Goal: Task Accomplishment & Management: Manage account settings

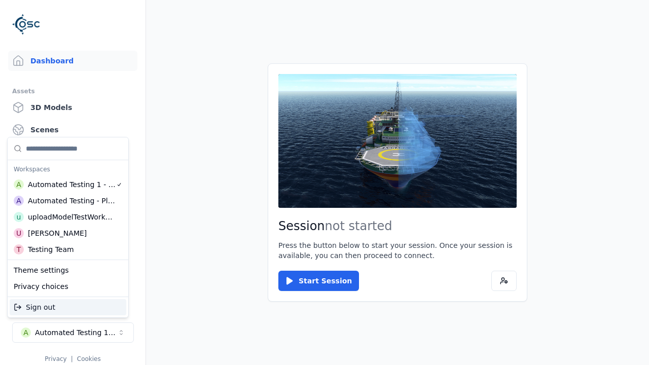
click at [65, 200] on div "Automated Testing - Playwright" at bounding box center [72, 201] width 88 height 10
click at [324, 182] on html "Support Dashboard Assets 3D Models Scenes Datasets Recordings Support Documenta…" at bounding box center [324, 182] width 649 height 365
click at [68, 152] on link "Datasets" at bounding box center [72, 152] width 129 height 20
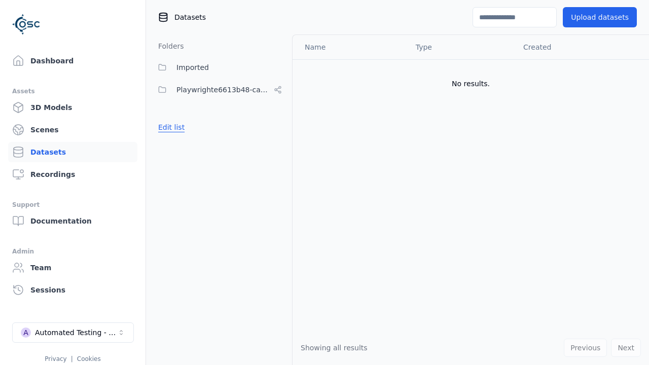
click at [170, 127] on button "Edit list" at bounding box center [171, 127] width 39 height 18
click at [179, 136] on button "Edit list" at bounding box center [171, 127] width 39 height 18
click at [68, 152] on link "Datasets" at bounding box center [72, 152] width 129 height 20
click at [170, 127] on button "Edit list" at bounding box center [171, 127] width 39 height 18
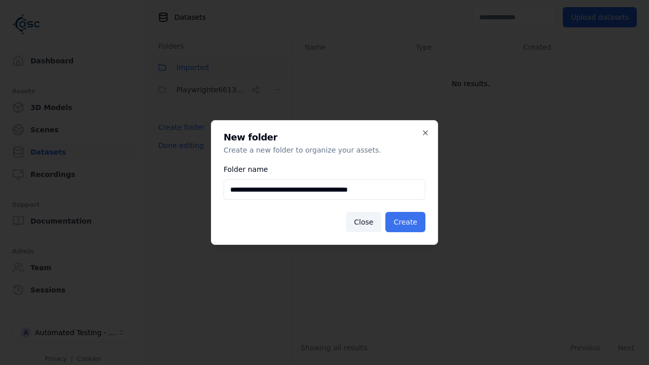
type input "**********"
click at [407, 222] on button "Create" at bounding box center [405, 222] width 40 height 20
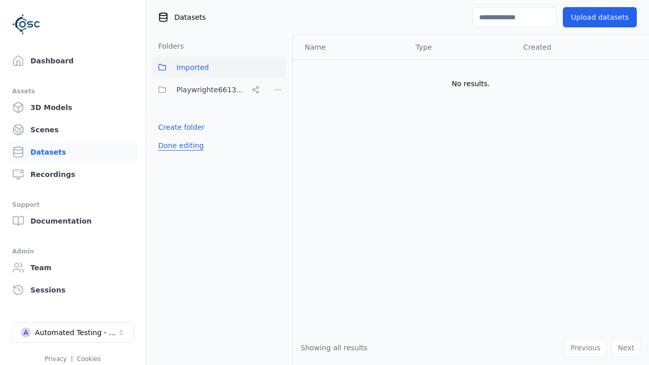
click at [179, 155] on button "Done editing" at bounding box center [181, 145] width 58 height 18
click at [170, 150] on button "Done editing" at bounding box center [181, 145] width 58 height 18
click at [278, 90] on html "Support Dashboard Assets 3D Models Scenes Datasets Recordings Support Documenta…" at bounding box center [324, 182] width 649 height 365
click at [324, 182] on html "Support Dashboard Assets 3D Models Scenes Datasets Recordings Support Documenta…" at bounding box center [324, 182] width 649 height 365
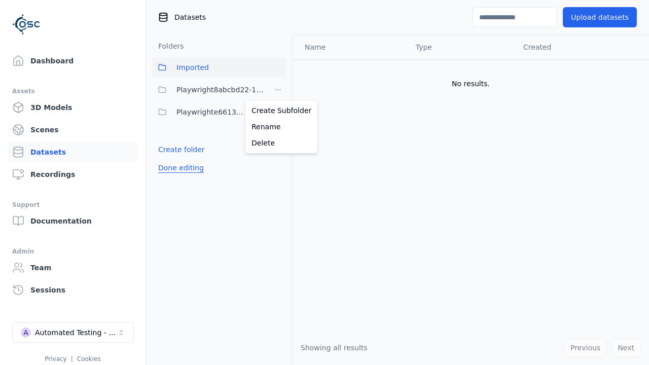
click at [179, 168] on button "Done editing" at bounding box center [181, 168] width 58 height 18
click at [170, 150] on button "Edit list" at bounding box center [171, 149] width 39 height 18
click at [278, 90] on html "Support Dashboard Assets 3D Models Scenes Datasets Recordings Support Documenta…" at bounding box center [324, 182] width 649 height 365
click at [277, 142] on div "Delete" at bounding box center [281, 143] width 68 height 16
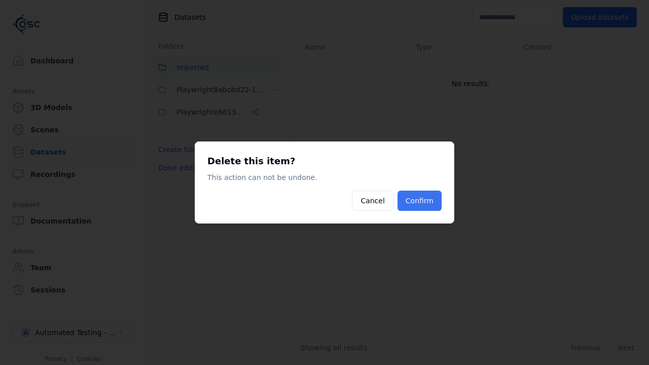
click at [420, 201] on button "Confirm" at bounding box center [419, 201] width 44 height 20
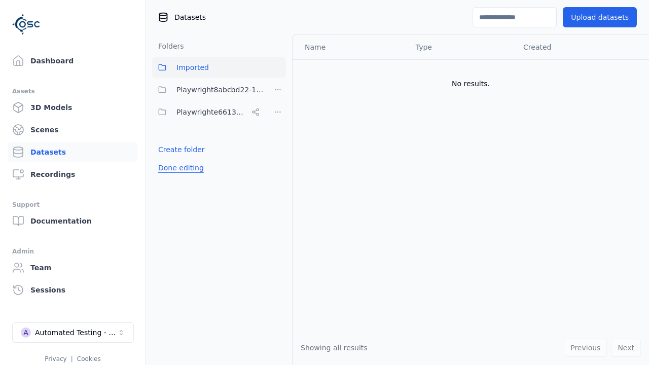
click at [179, 159] on button "Done editing" at bounding box center [181, 168] width 58 height 18
